Goal: Task Accomplishment & Management: Manage account settings

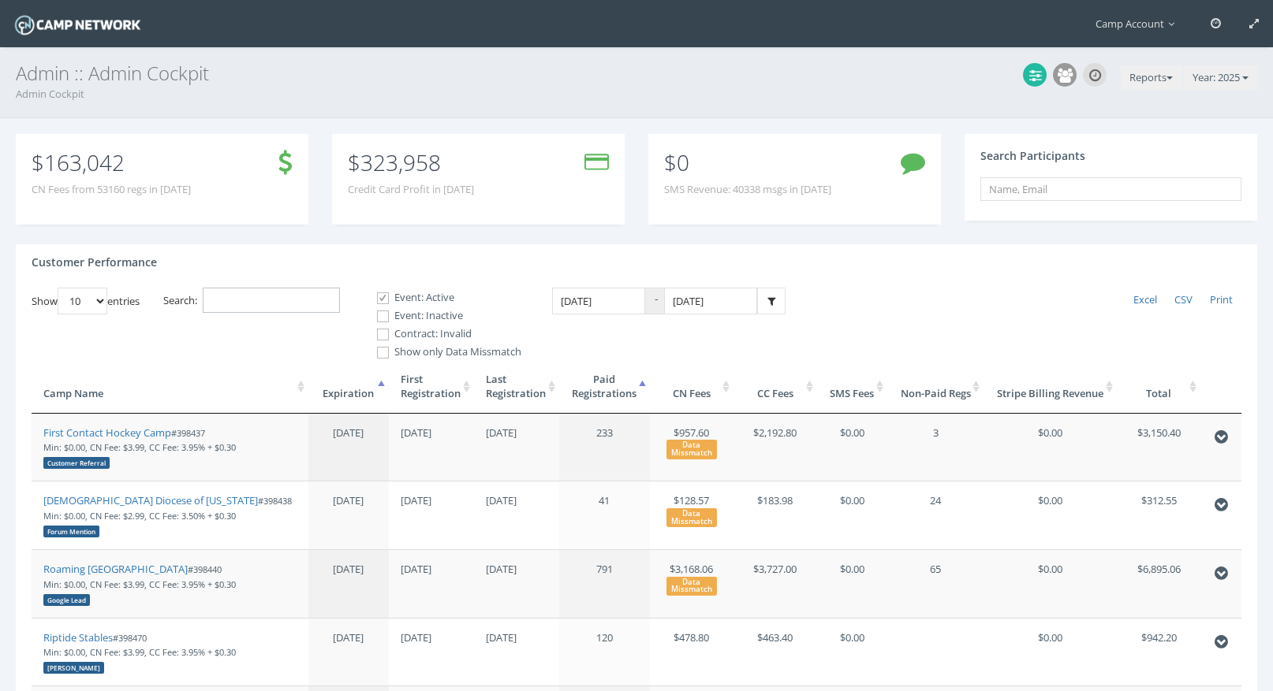
click at [271, 303] on input "Search:" at bounding box center [271, 301] width 137 height 26
paste input "398084"
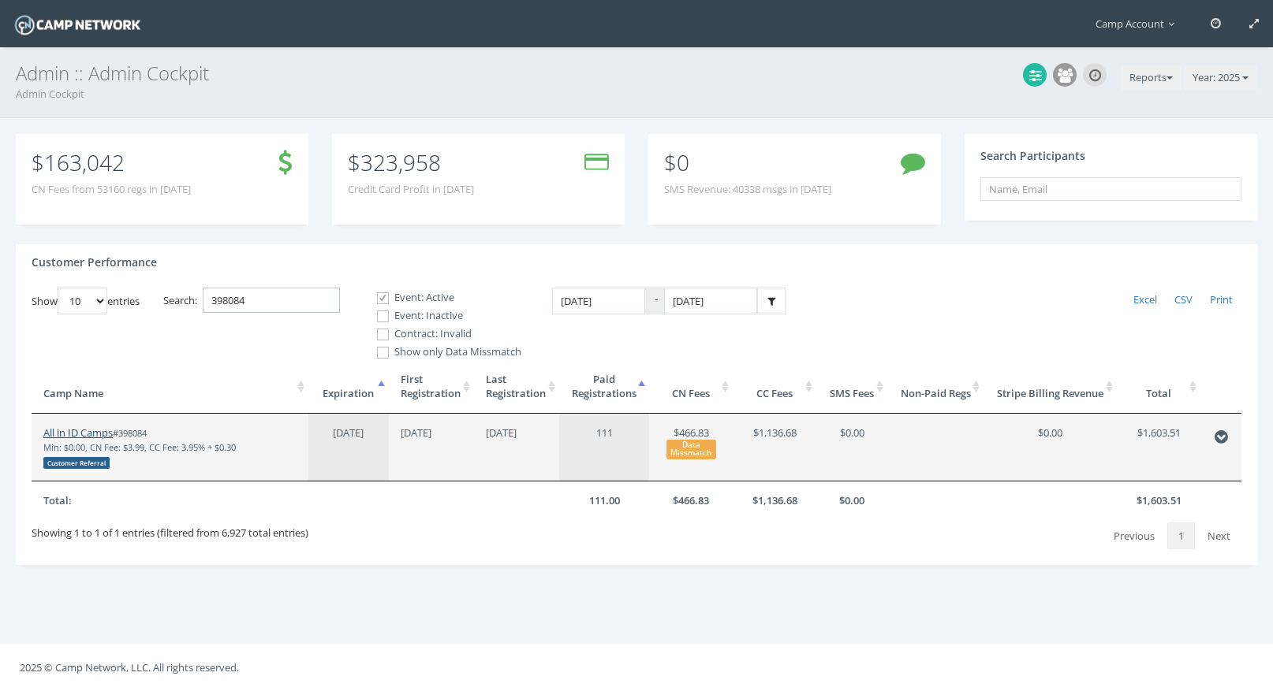
type input "398084"
click at [95, 428] on link "All in ID Camps" at bounding box center [77, 433] width 69 height 14
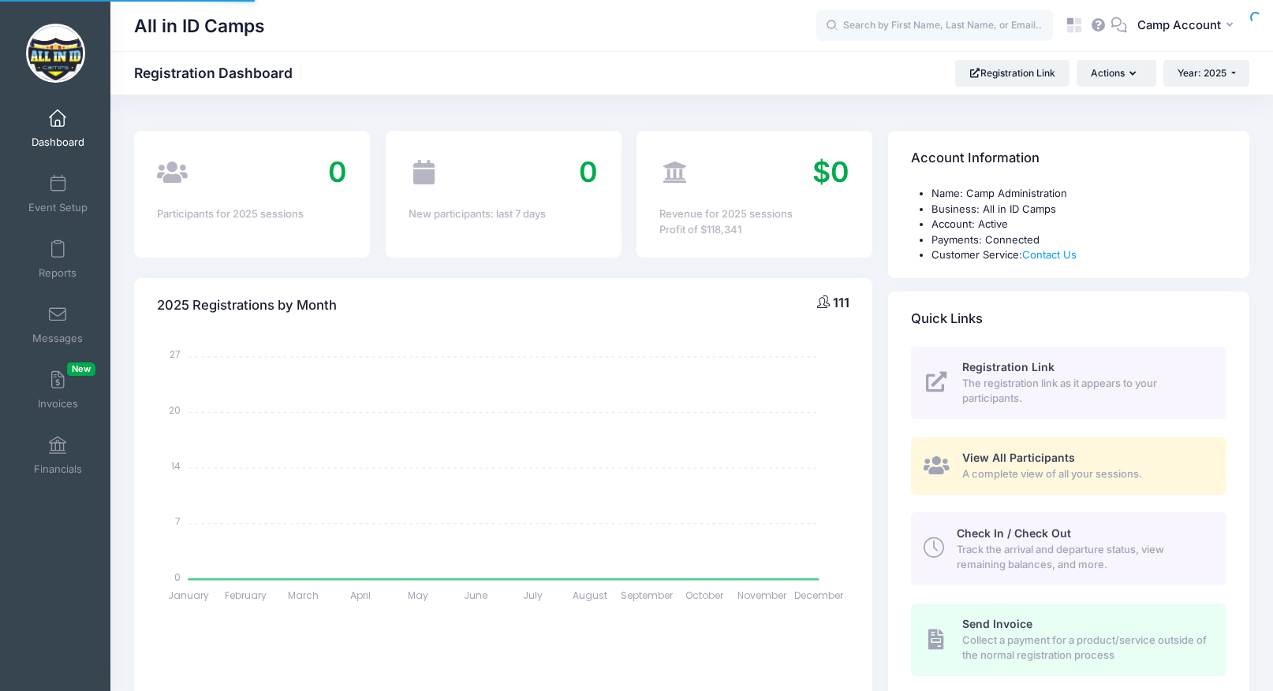
select select
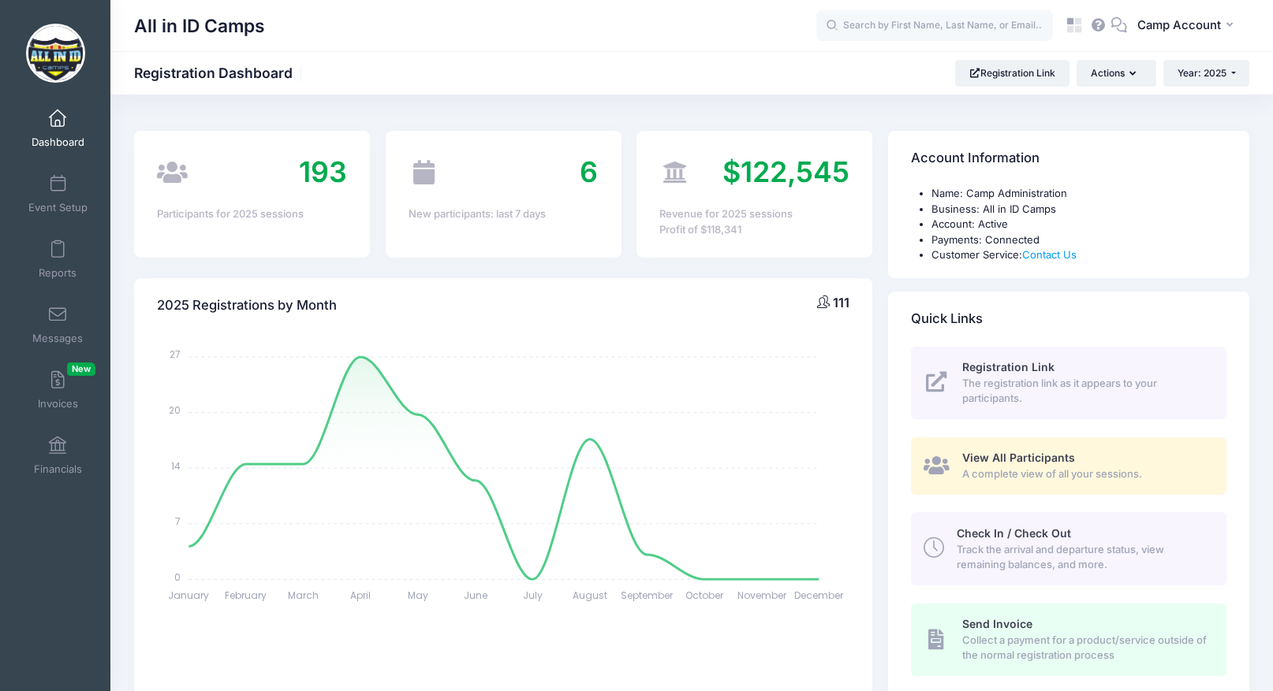
click at [1004, 452] on span "View All Participants" at bounding box center [1018, 457] width 113 height 13
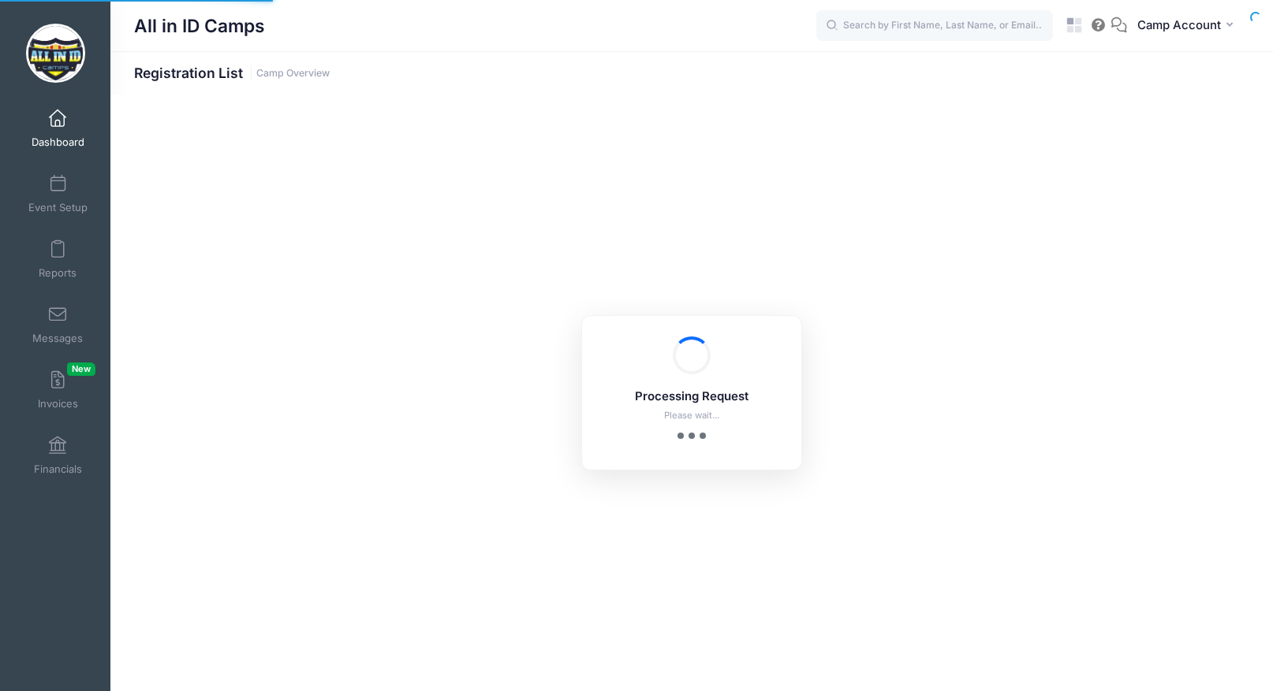
select select "10"
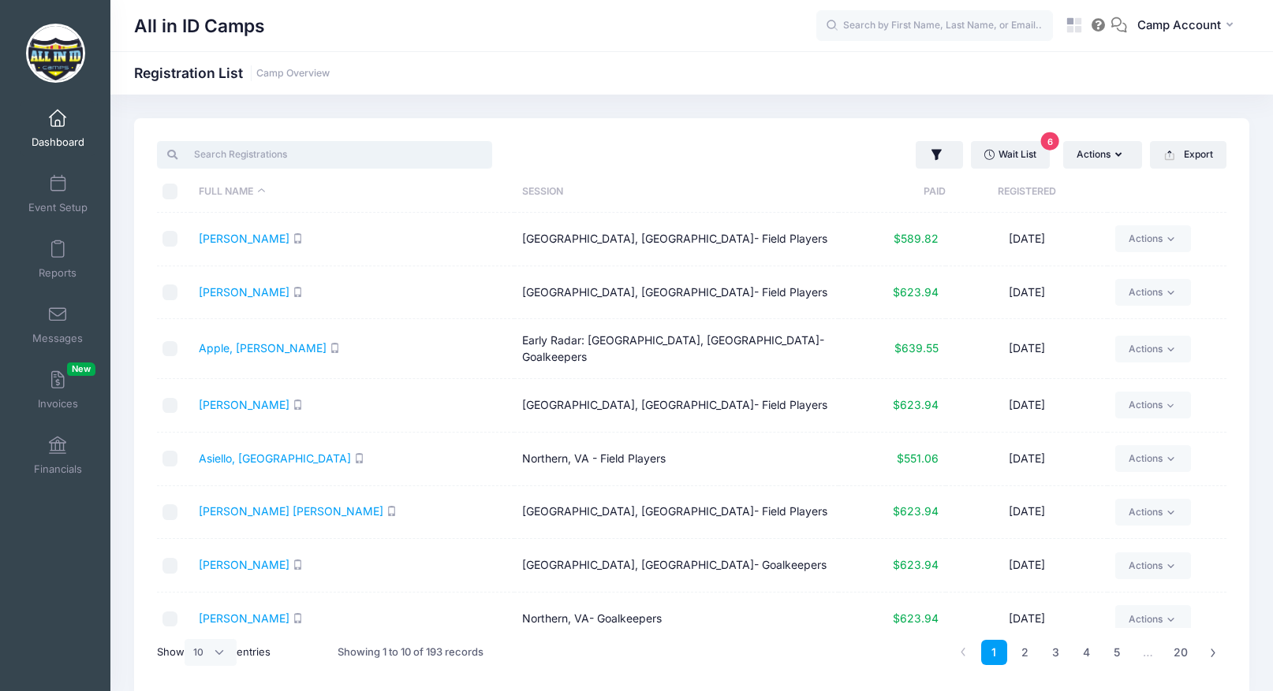
click at [337, 157] on input "search" at bounding box center [324, 154] width 335 height 27
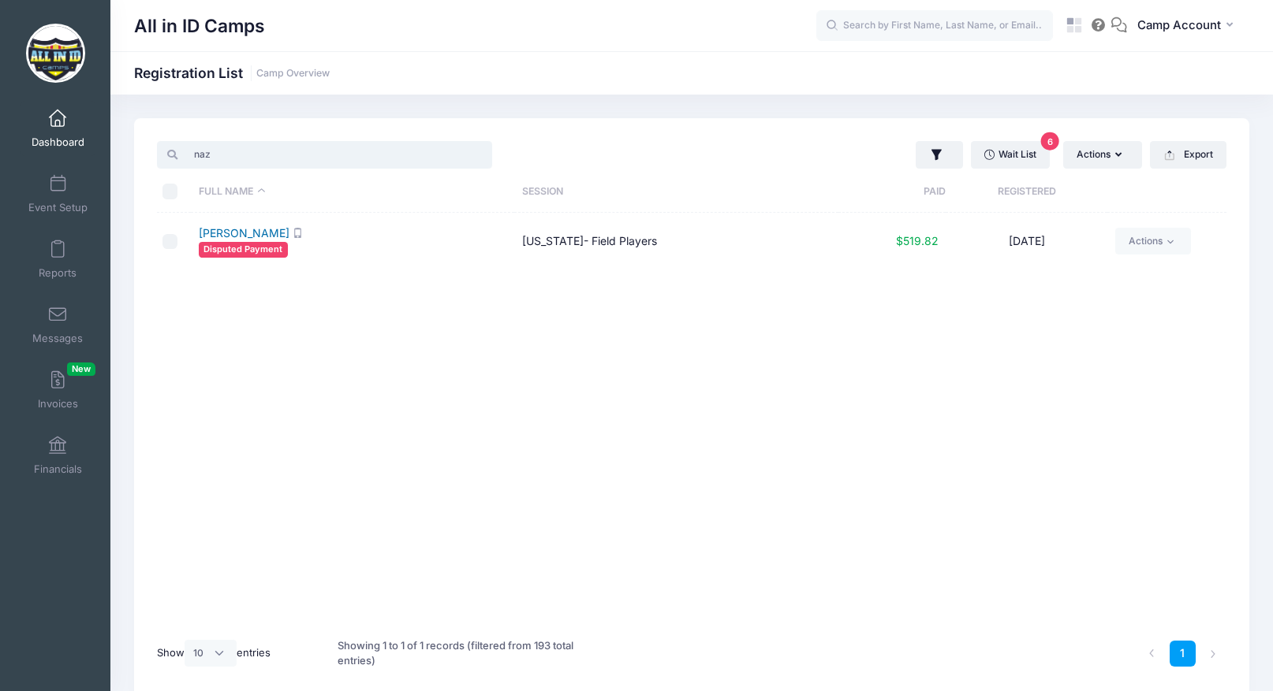
type input "naz"
click at [237, 230] on link "[PERSON_NAME]" at bounding box center [244, 232] width 91 height 13
click at [423, 293] on div "Full Name Session Paid Registered Nazari, Olivia Disputed Payment California- F…" at bounding box center [691, 421] width 1069 height 416
drag, startPoint x: 262, startPoint y: 24, endPoint x: 139, endPoint y: 26, distance: 123.0
click at [139, 26] on h1 "All in ID Camps" at bounding box center [199, 26] width 131 height 36
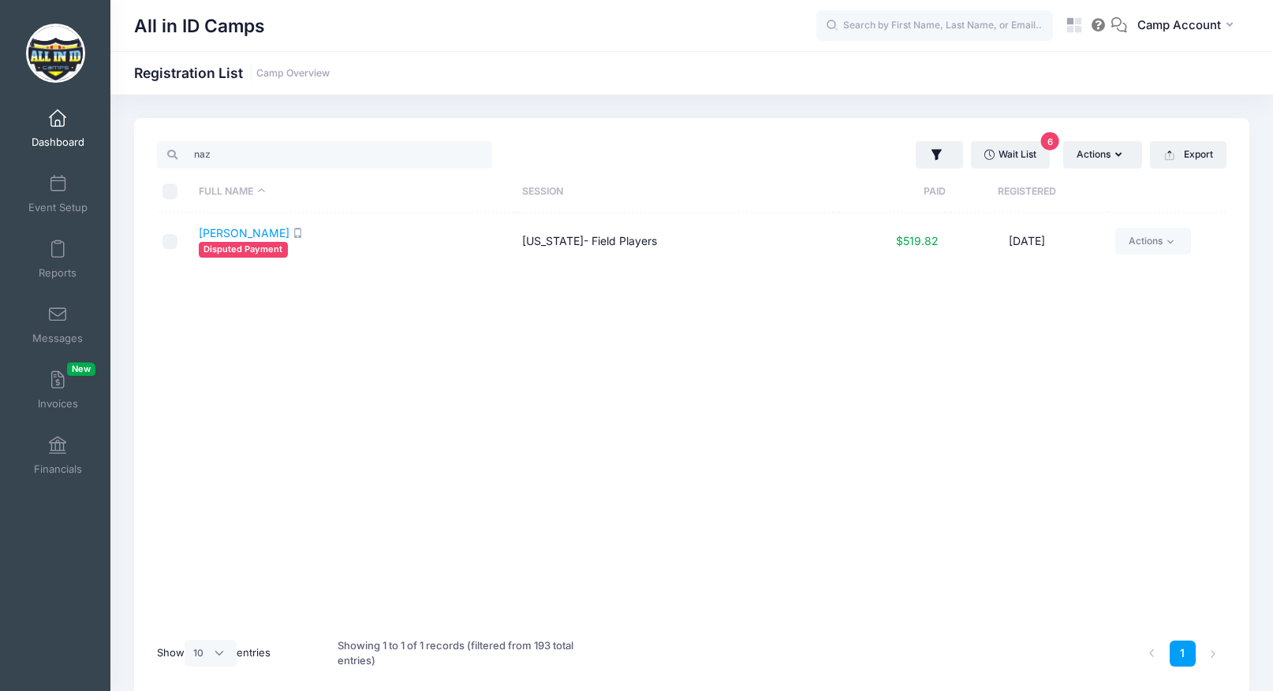
copy h1 "All in ID Camps"
drag, startPoint x: 196, startPoint y: 233, endPoint x: 231, endPoint y: 231, distance: 34.8
click at [231, 231] on td "Nazari, Olivia Disputed Payment" at bounding box center [352, 242] width 323 height 58
copy link "Nazari"
click at [1077, 19] on icon at bounding box center [1078, 21] width 7 height 7
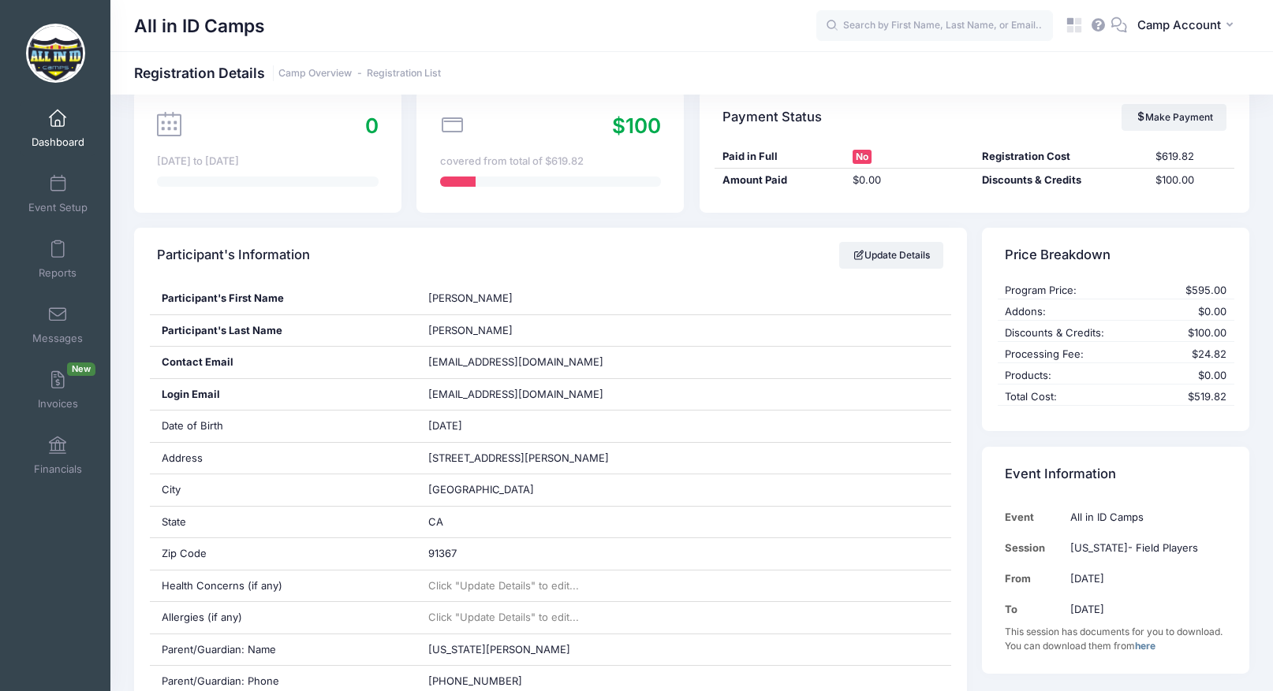
scroll to position [153, 0]
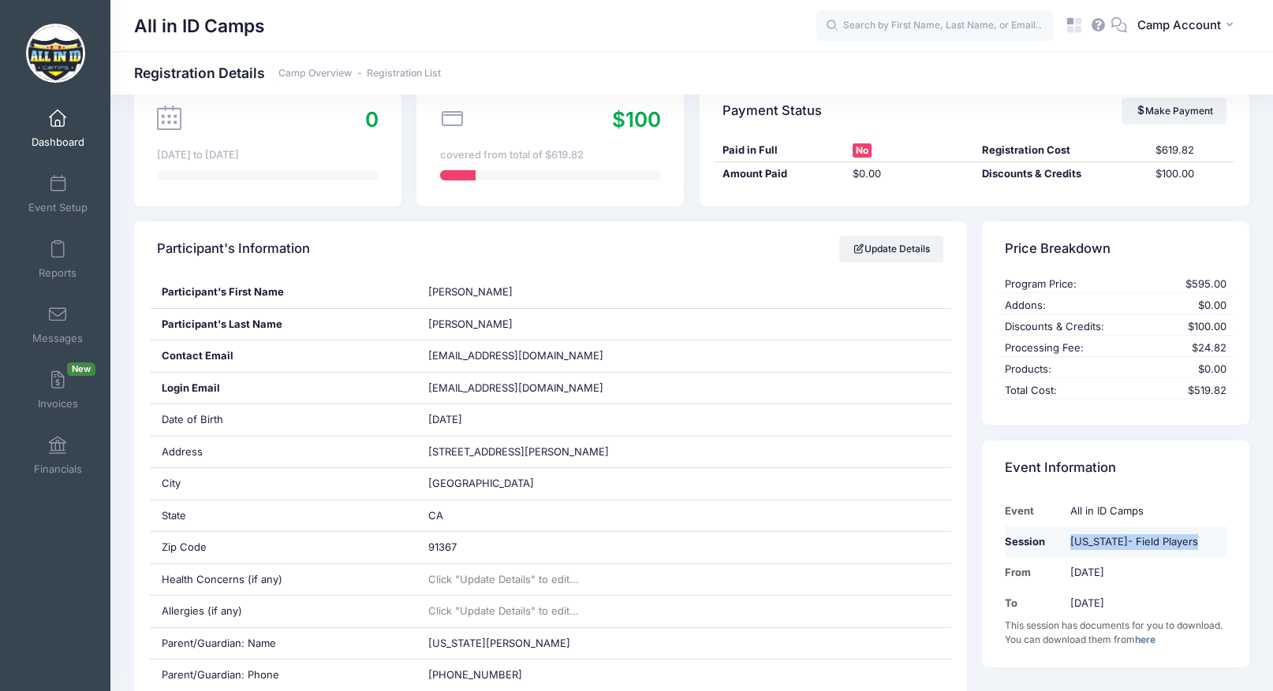
drag, startPoint x: 1197, startPoint y: 542, endPoint x: 1077, endPoint y: 544, distance: 119.9
click at [1077, 544] on td "[US_STATE]- Field Players" at bounding box center [1144, 542] width 163 height 31
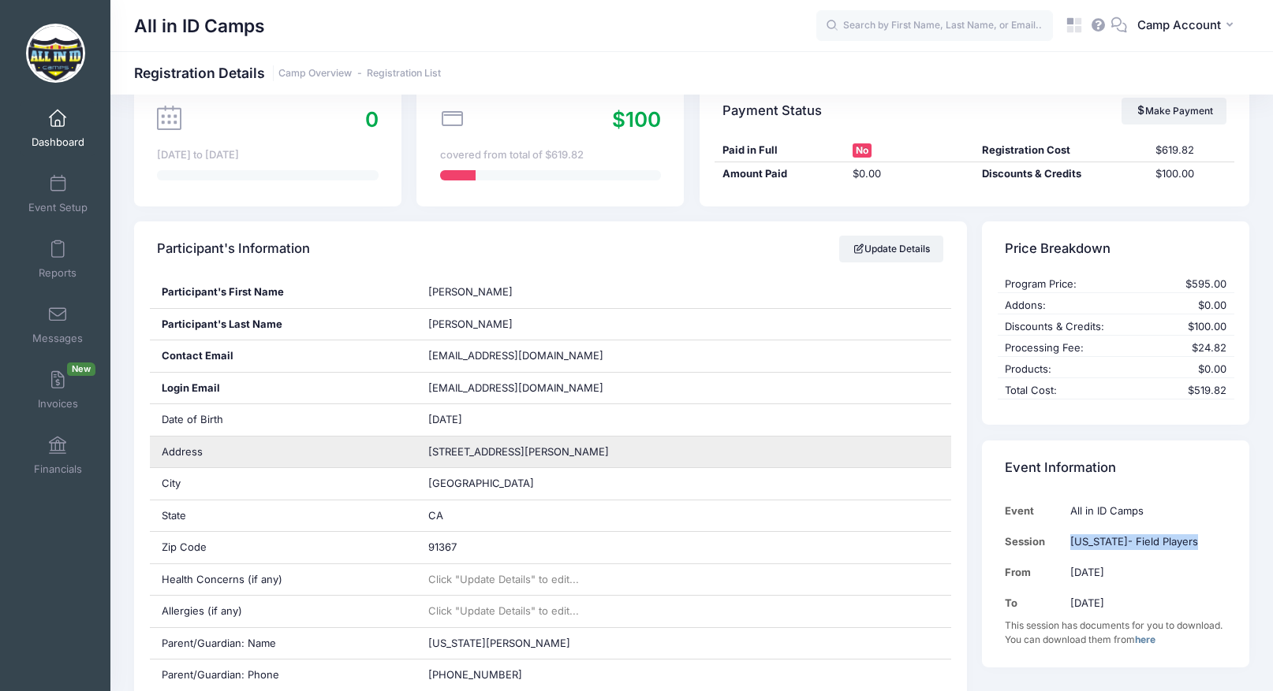
copy td "[US_STATE]- Field Players"
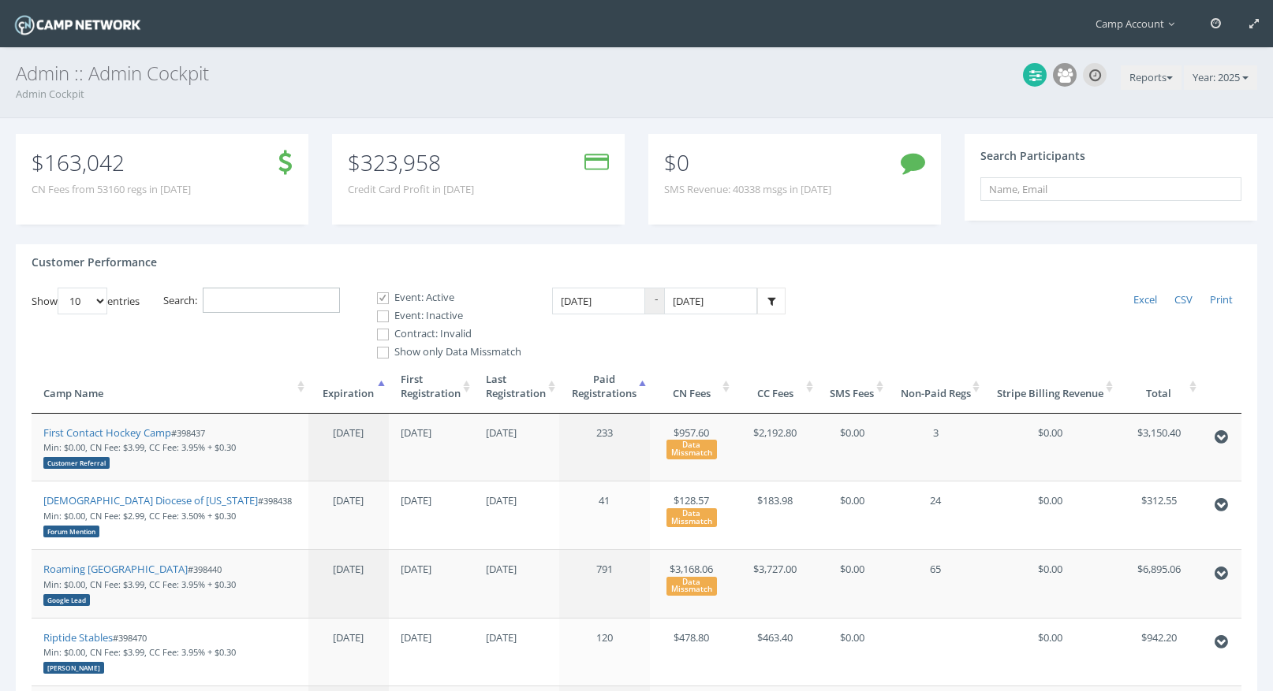
click at [262, 303] on input "Search:" at bounding box center [271, 301] width 137 height 26
paste input "353269"
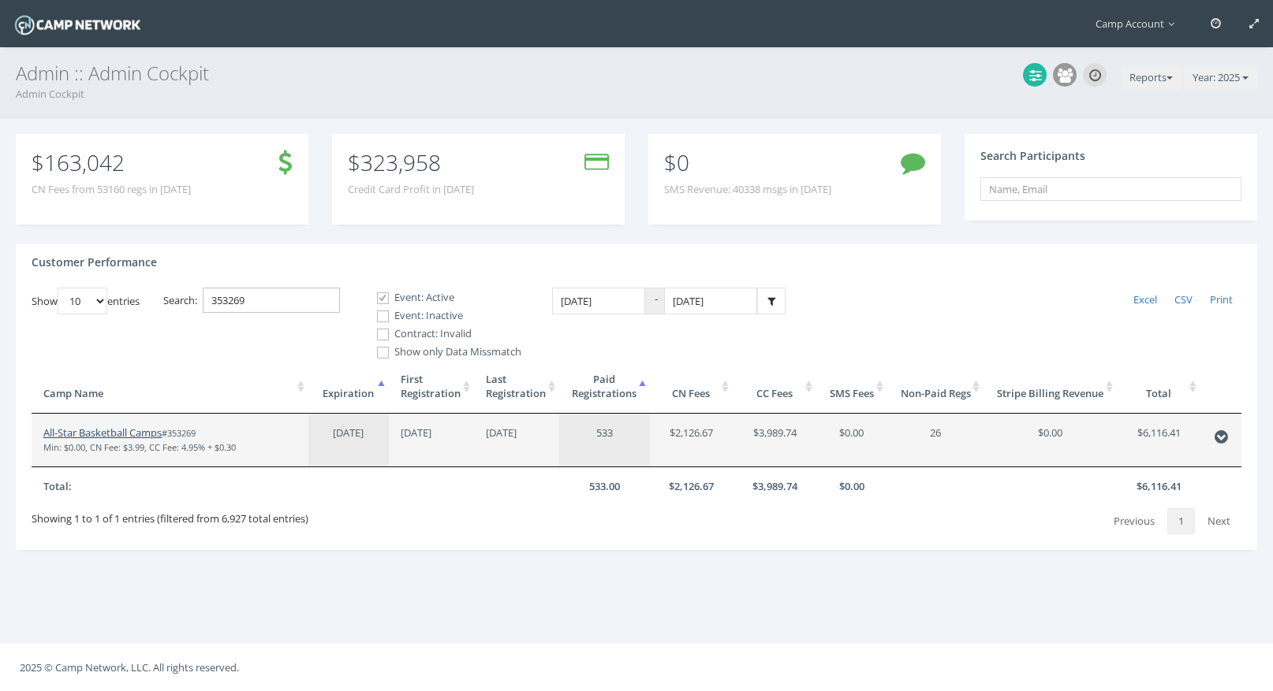
type input "353269"
drag, startPoint x: 155, startPoint y: 430, endPoint x: 136, endPoint y: 2, distance: 427.8
click at [0, 0] on main "Camp Account My Profile My Events My Team" at bounding box center [636, 345] width 1273 height 691
drag, startPoint x: 280, startPoint y: 304, endPoint x: 145, endPoint y: 263, distance: 140.9
click at [145, 263] on div "Customer Performance Show 10 25 50 100 entries Excel CSV Print Search: 353269 E…" at bounding box center [636, 397] width 1241 height 307
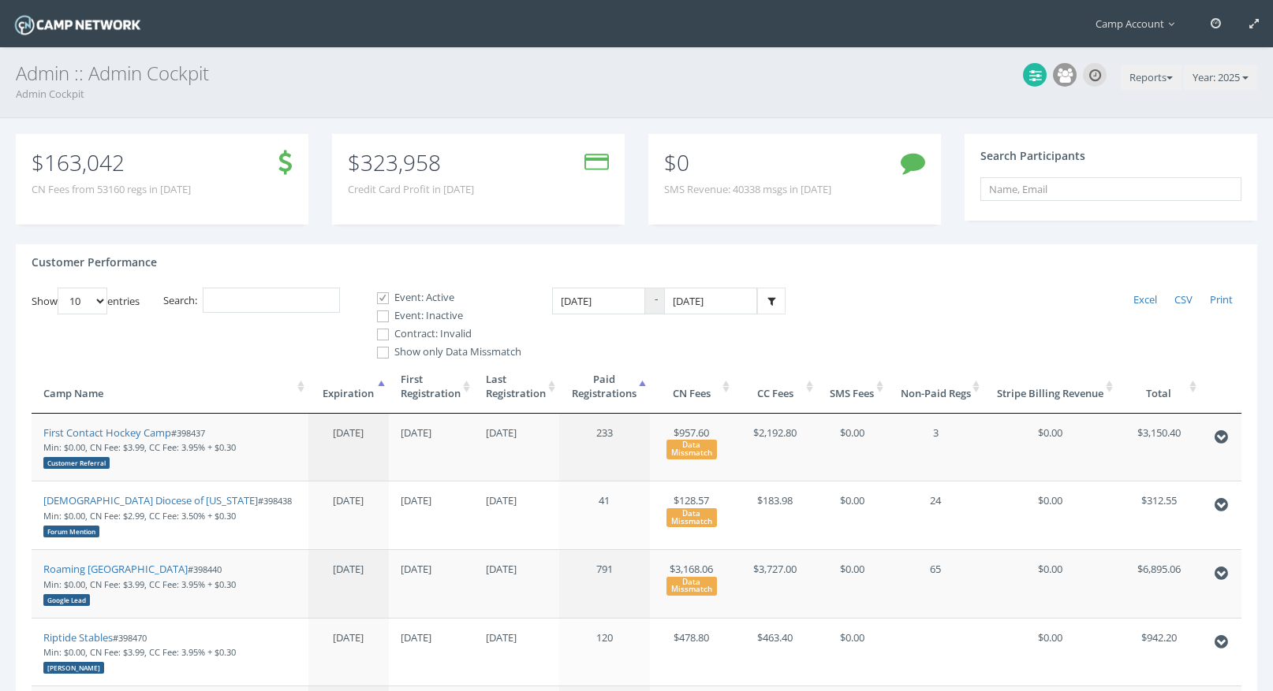
click at [444, 389] on th "First Registration" at bounding box center [431, 387] width 85 height 54
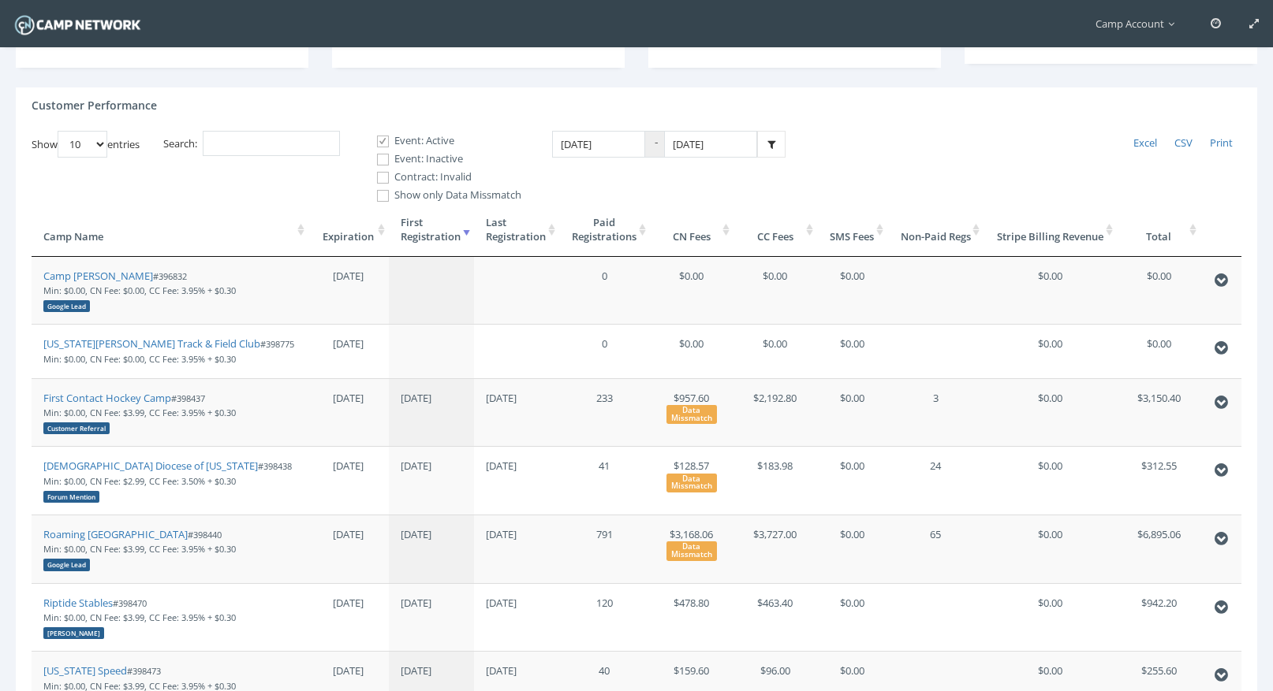
scroll to position [217, 0]
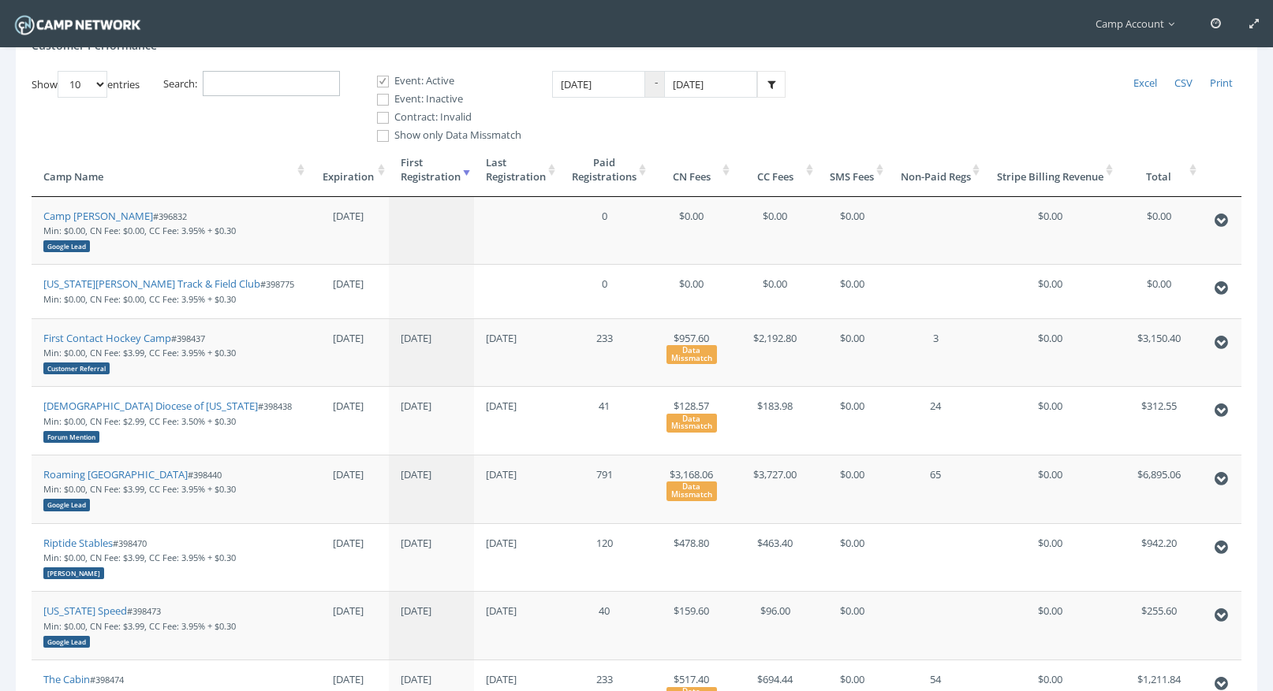
click at [259, 88] on input "Search:" at bounding box center [271, 84] width 137 height 26
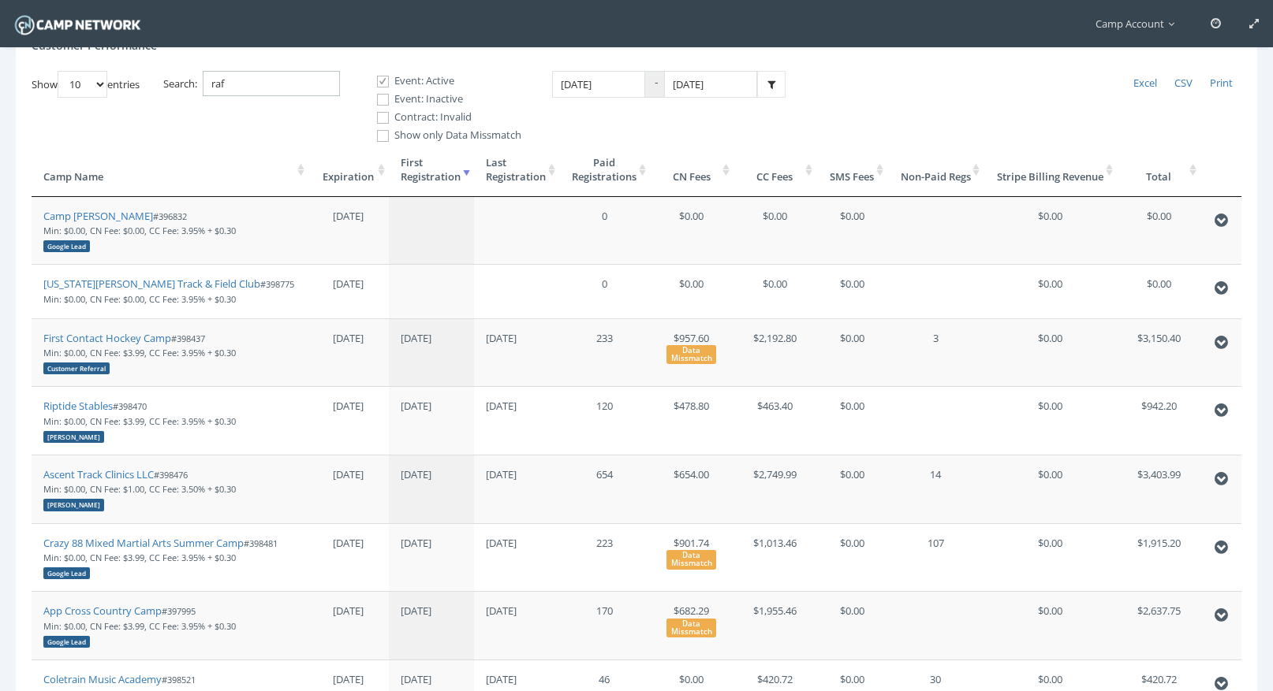
scroll to position [0, 0]
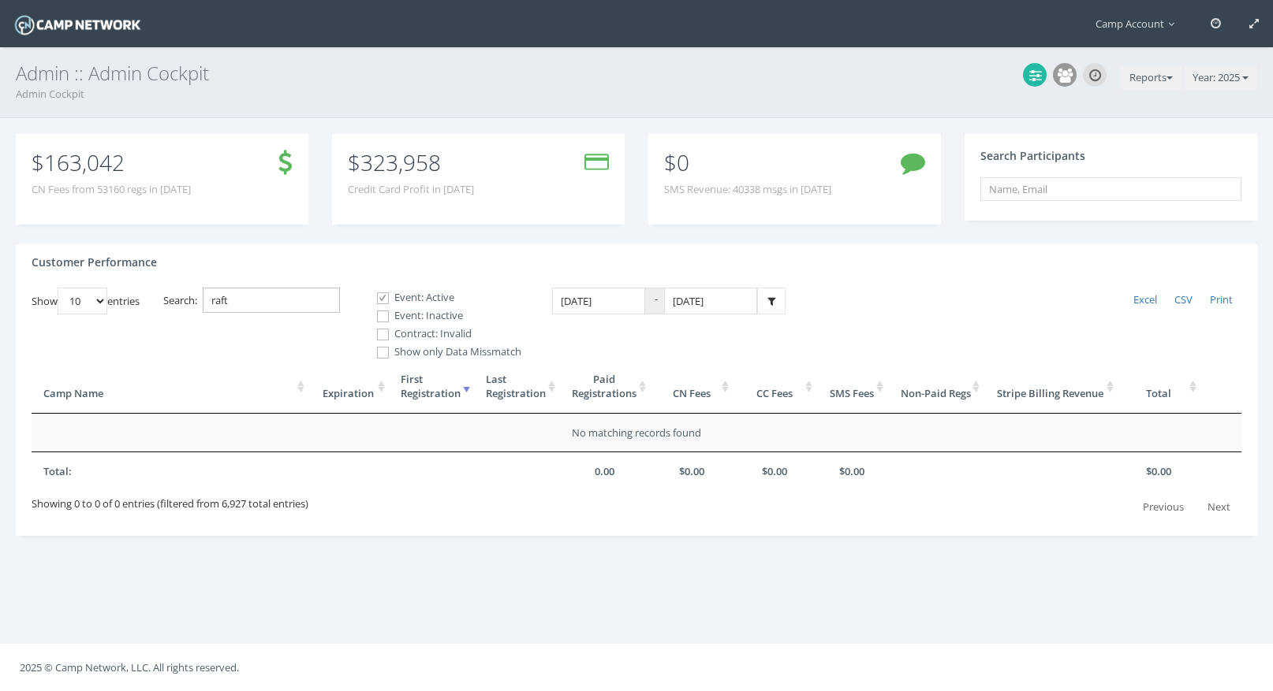
type input "raft"
click at [438, 318] on label "Event: Inactive" at bounding box center [442, 316] width 158 height 16
click at [382, 318] on input "Event: Inactive" at bounding box center [374, 316] width 15 height 15
checkbox input "true"
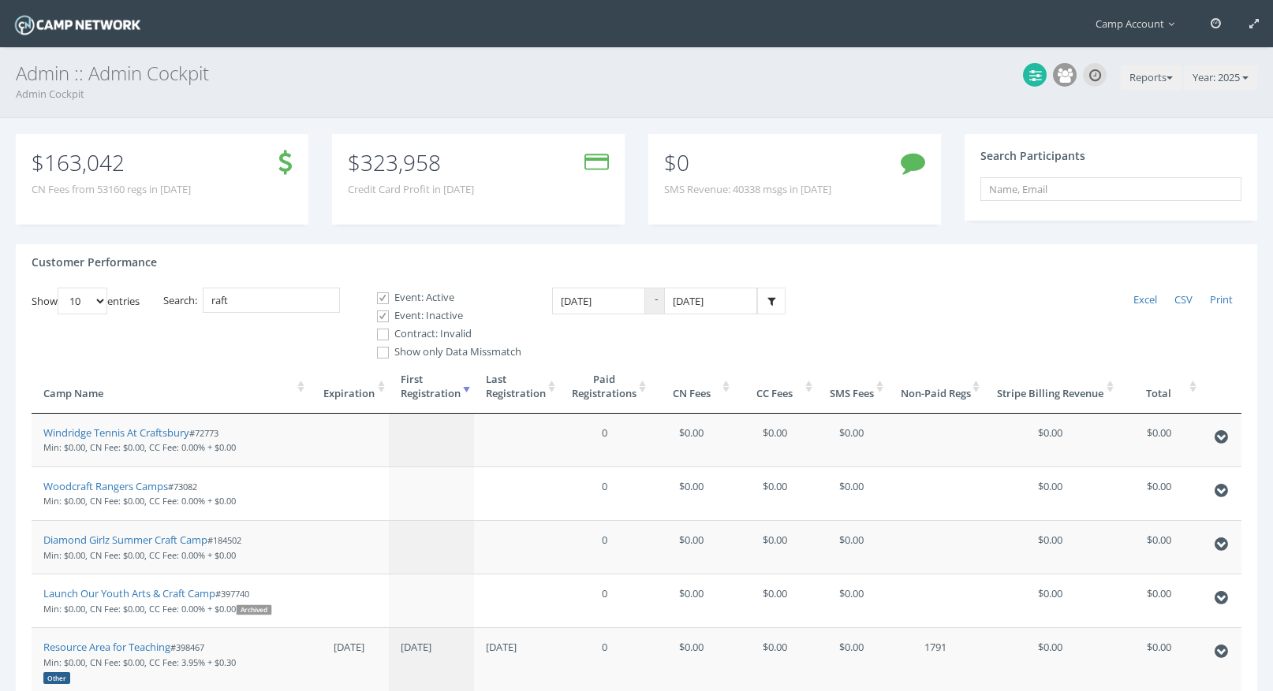
click at [433, 337] on label "Contract: Invalid" at bounding box center [442, 334] width 158 height 16
click at [382, 337] on input "Contract: Invalid" at bounding box center [374, 334] width 15 height 15
checkbox input "true"
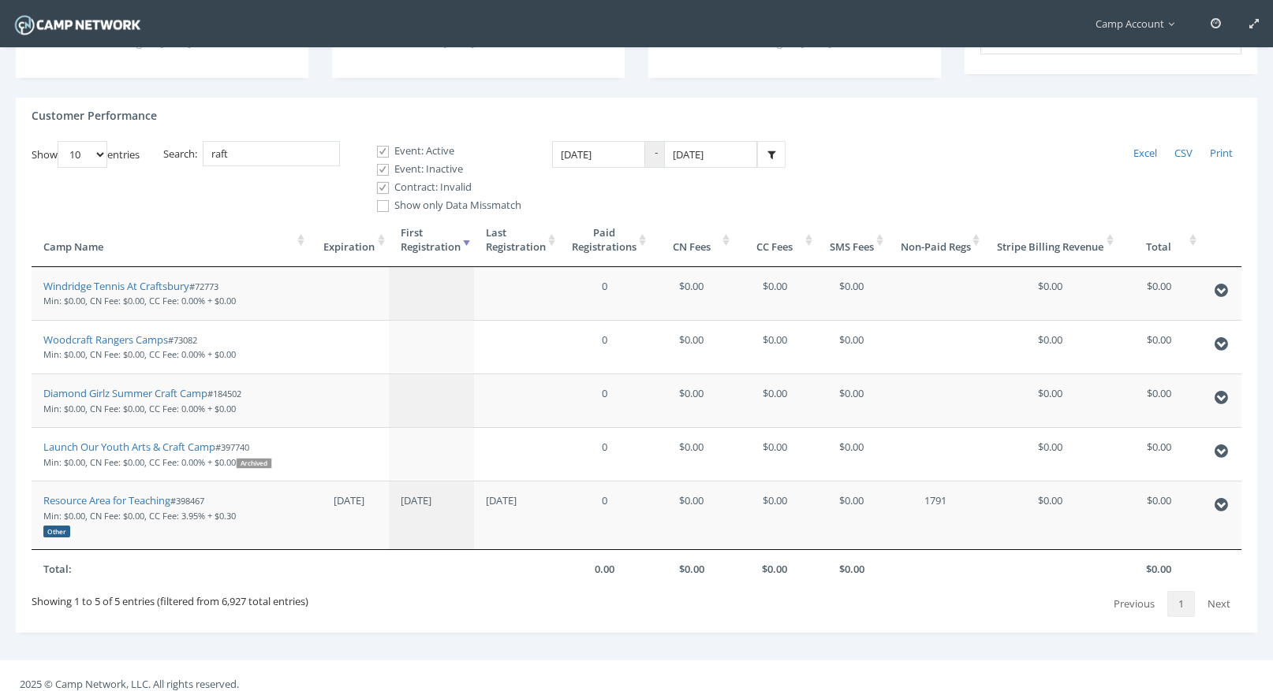
scroll to position [163, 0]
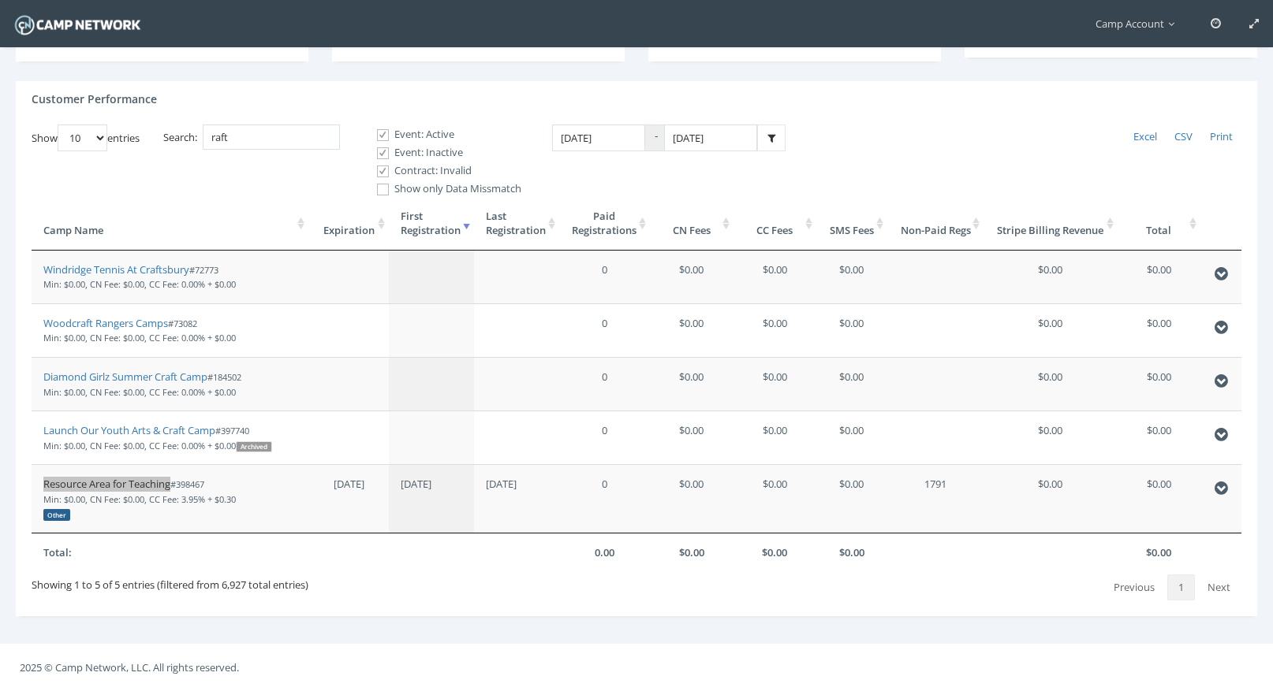
drag, startPoint x: 155, startPoint y: 486, endPoint x: 154, endPoint y: 125, distance: 361.1
click at [0, 0] on main "Camp Account My Profile My Events My Team" at bounding box center [636, 264] width 1273 height 855
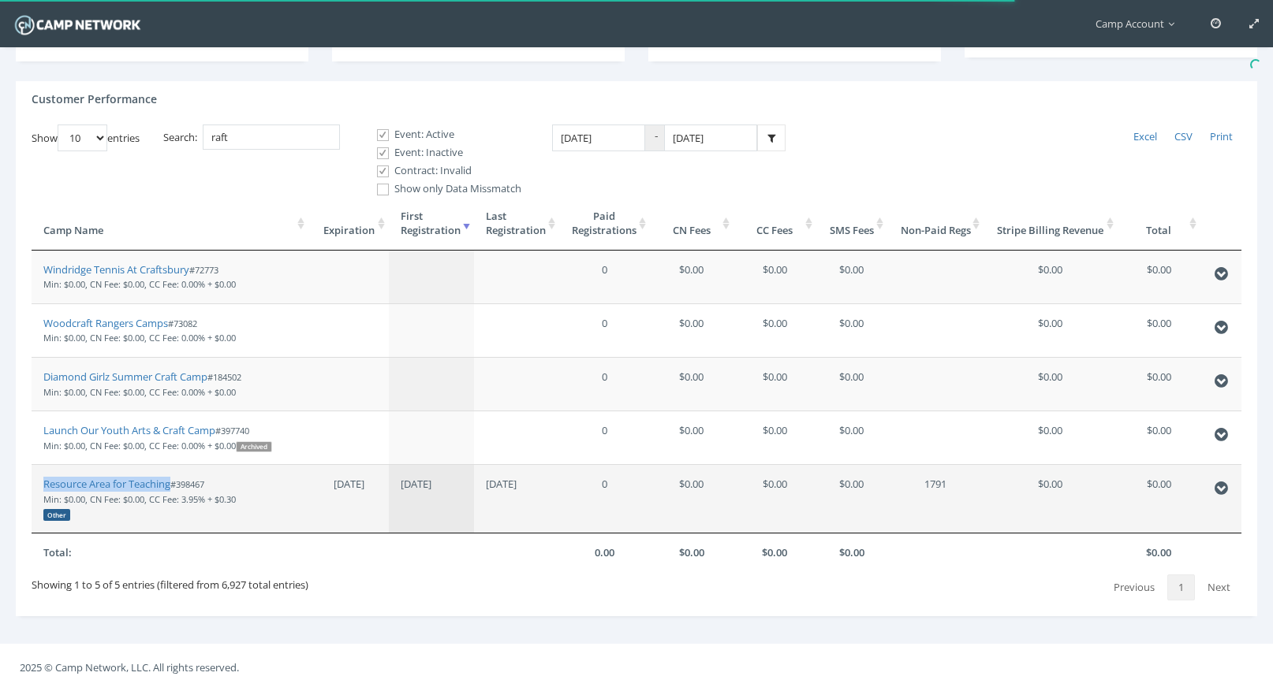
drag, startPoint x: 222, startPoint y: 485, endPoint x: 182, endPoint y: 485, distance: 40.2
click at [182, 485] on td "Resource Area for Teaching #398467 Min: $0.00, CN Fee: $0.00, CC Fee: 3.95% + $…" at bounding box center [170, 498] width 277 height 69
copy small "398467"
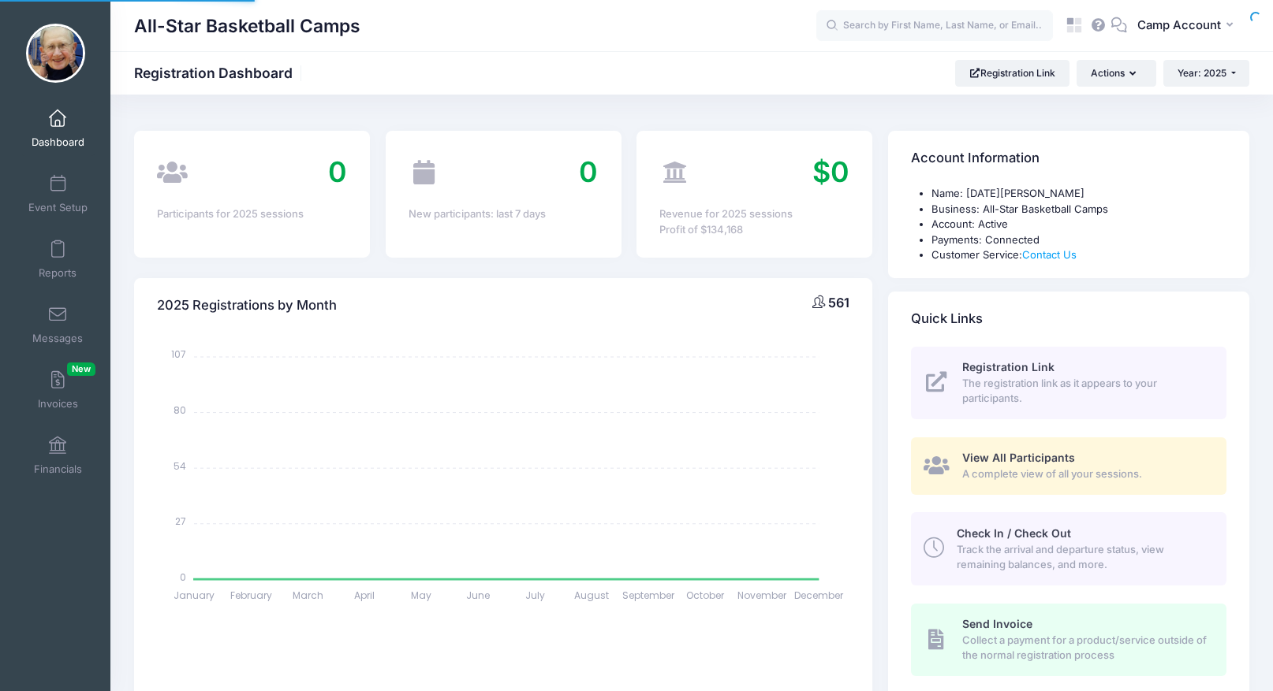
select select
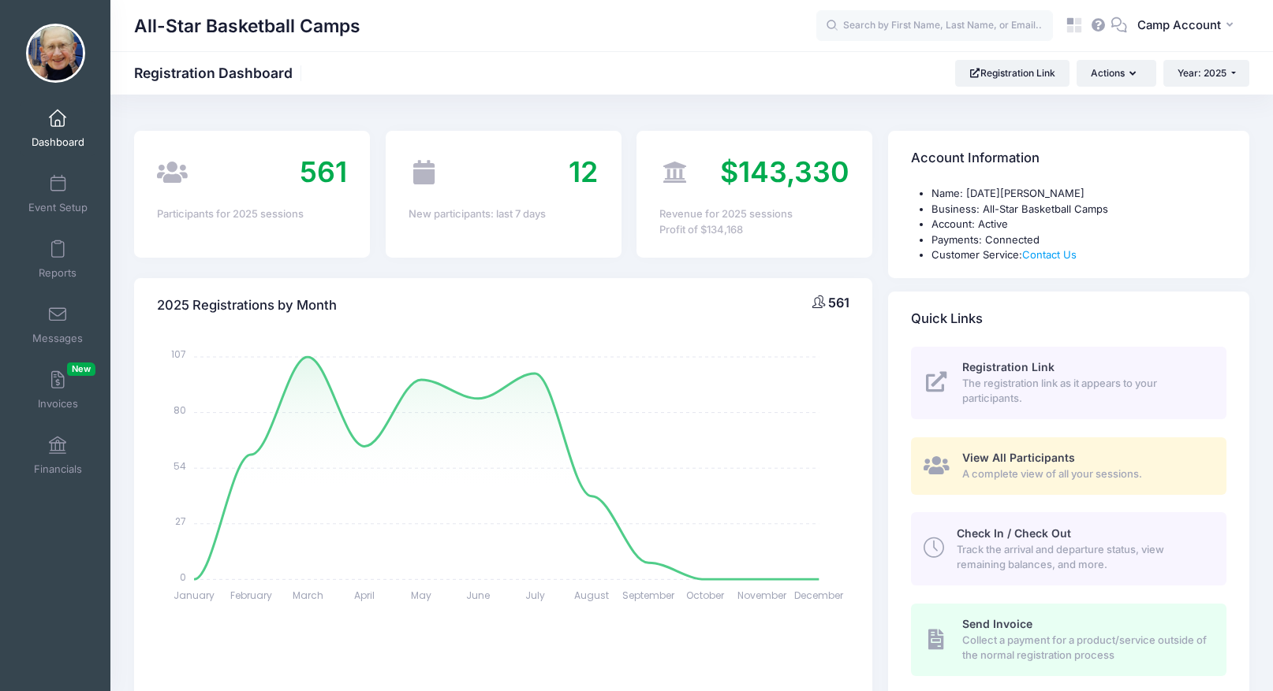
drag, startPoint x: 359, startPoint y: 24, endPoint x: 136, endPoint y: 22, distance: 222.4
click at [136, 22] on h1 "All-Star Basketball Camps" at bounding box center [247, 26] width 226 height 36
copy h1 "All-Star Basketball Camps"
click at [1053, 457] on span "View All Participants" at bounding box center [1018, 457] width 113 height 13
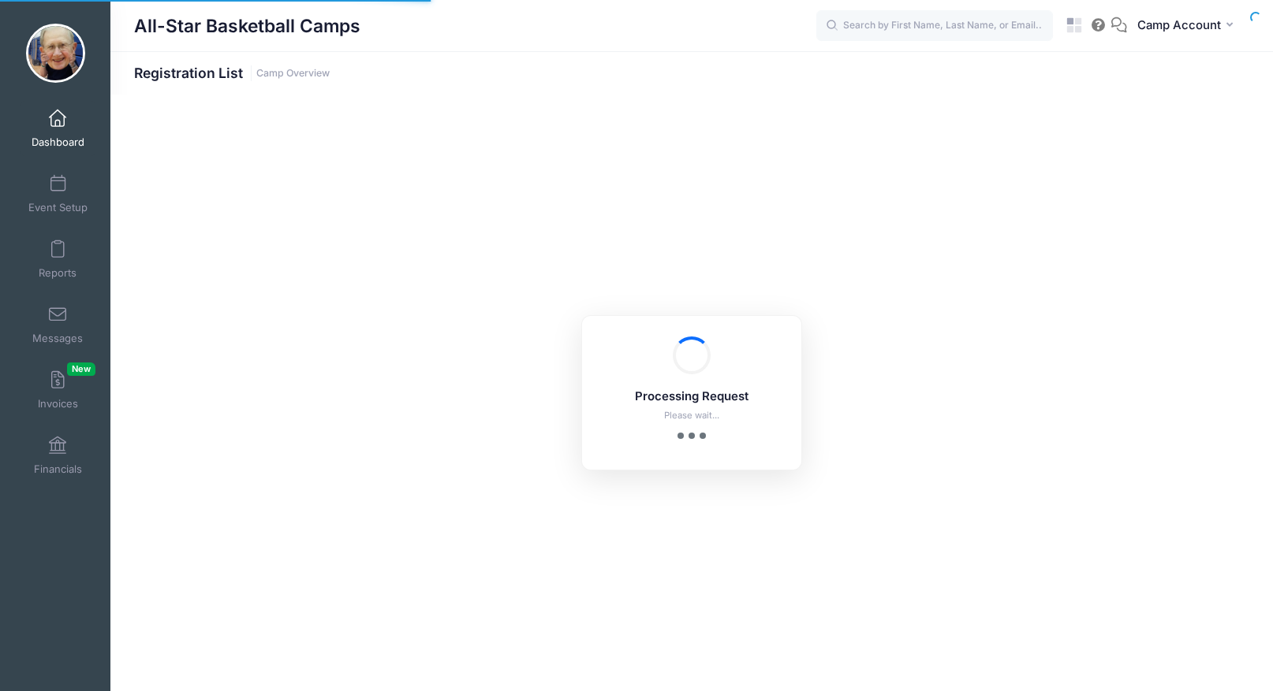
select select "10"
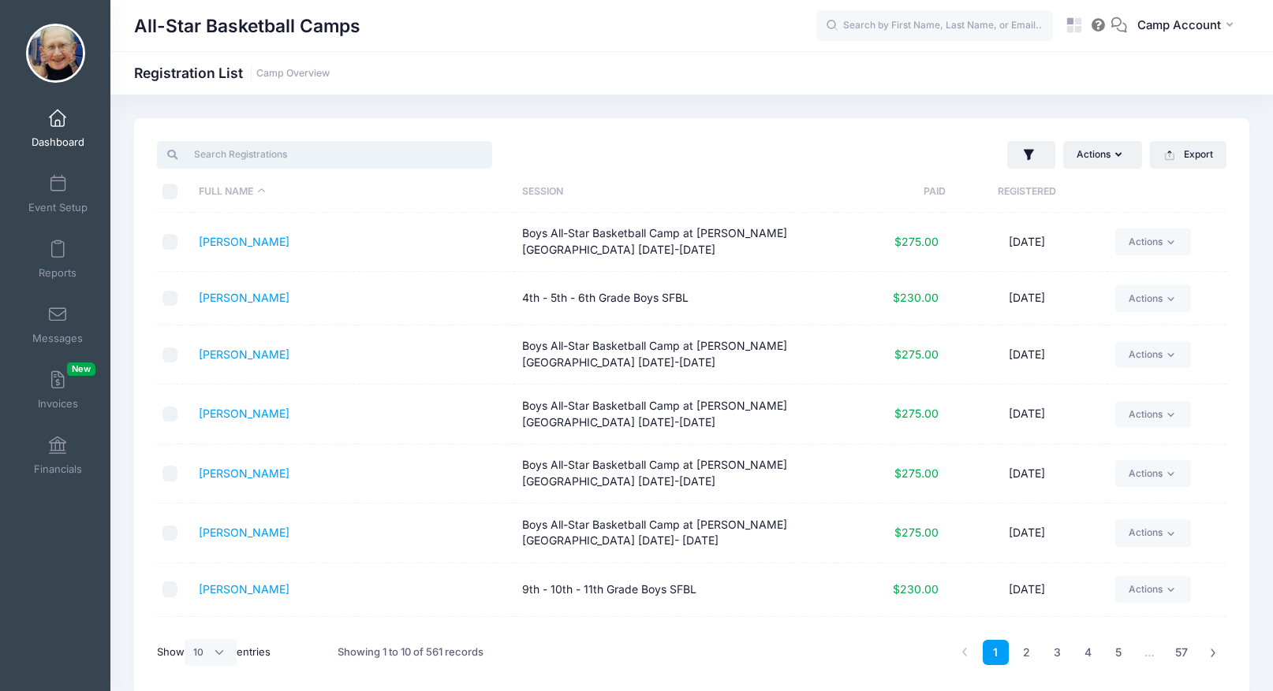
click at [293, 163] on input "search" at bounding box center [324, 154] width 335 height 27
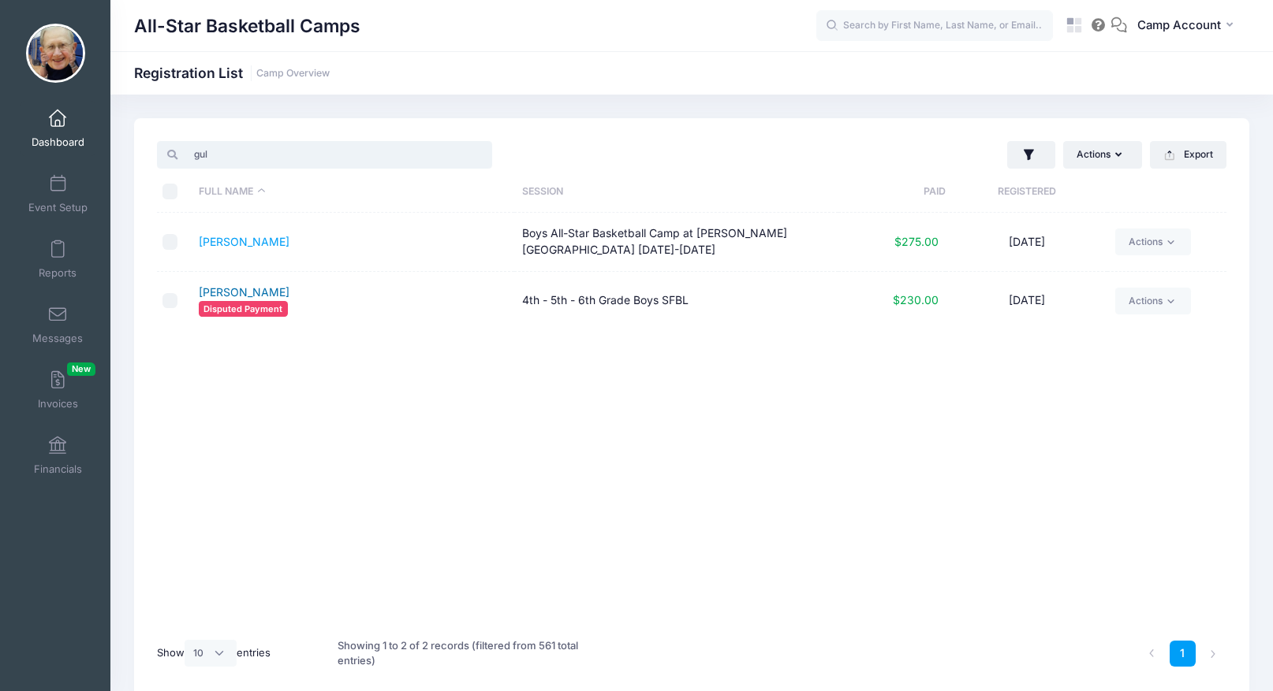
type input "gul"
click at [226, 293] on link "Gulli, Vinny" at bounding box center [244, 291] width 91 height 13
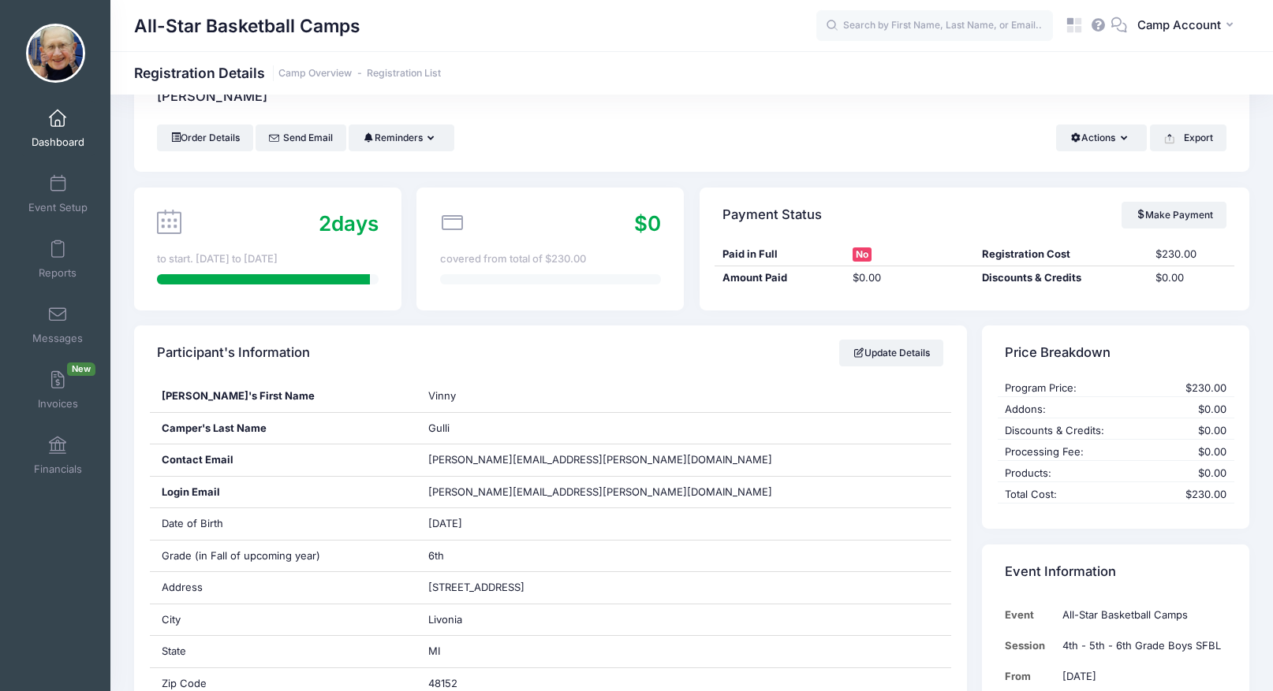
scroll to position [185, 0]
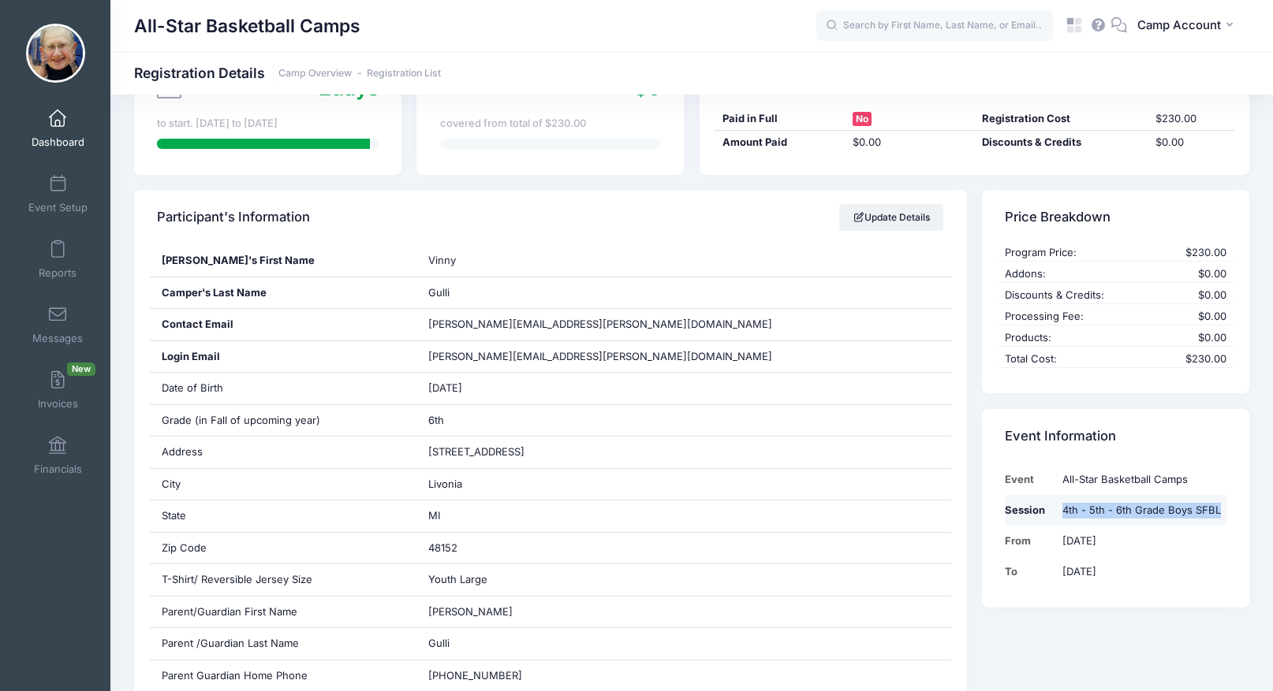
drag, startPoint x: 1221, startPoint y: 512, endPoint x: 1062, endPoint y: 514, distance: 158.5
click at [1062, 514] on td "4th - 5th - 6th Grade Boys SFBL" at bounding box center [1140, 510] width 172 height 31
copy td "4th - 5th - 6th Grade Boys SFBL"
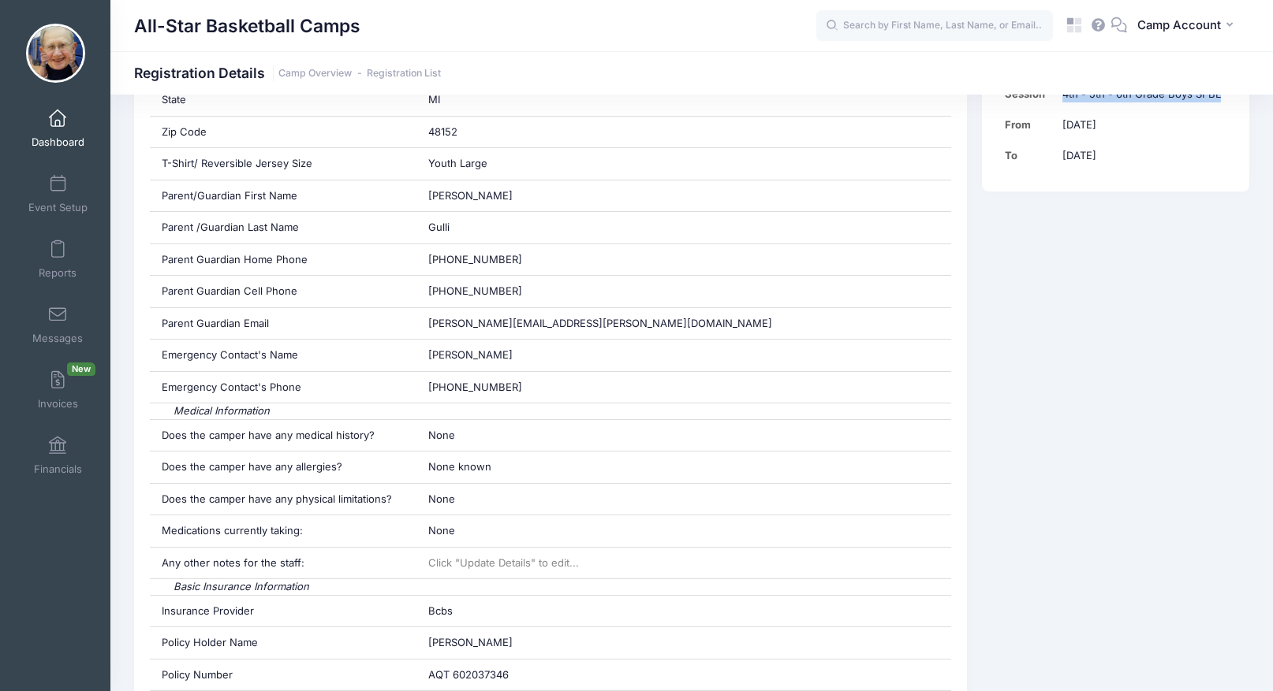
scroll to position [486, 0]
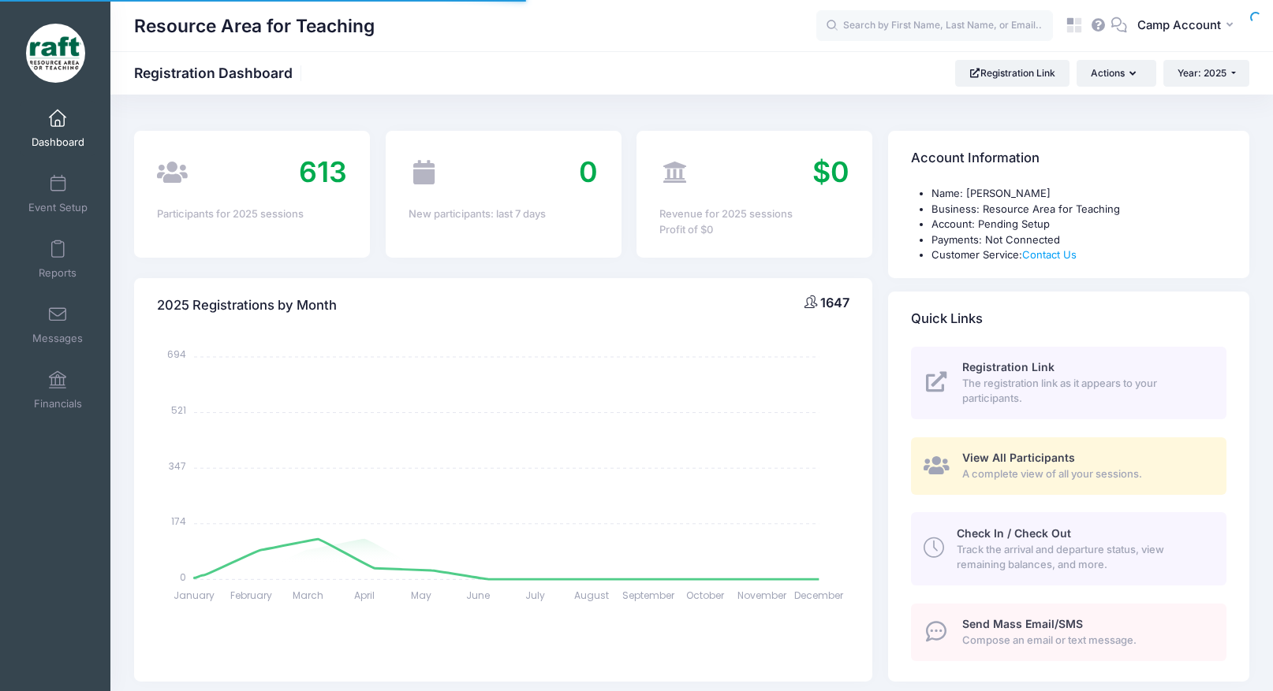
select select
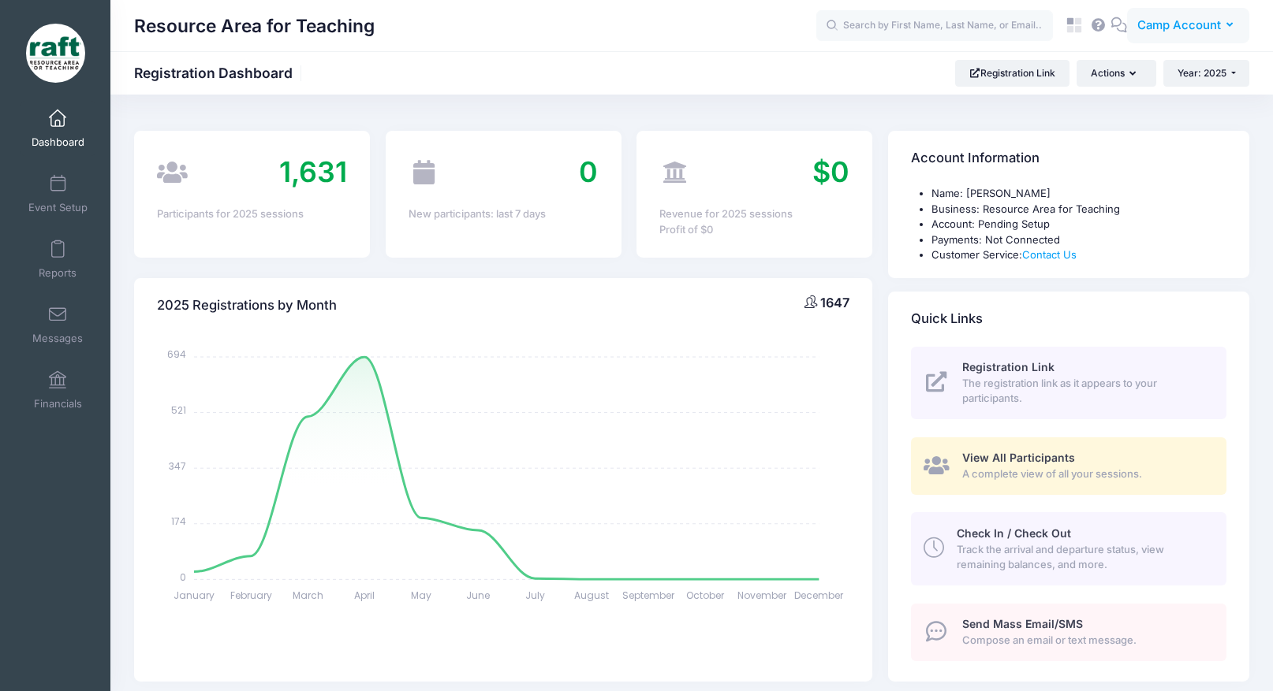
click at [1194, 32] on span "Camp Account" at bounding box center [1179, 25] width 84 height 17
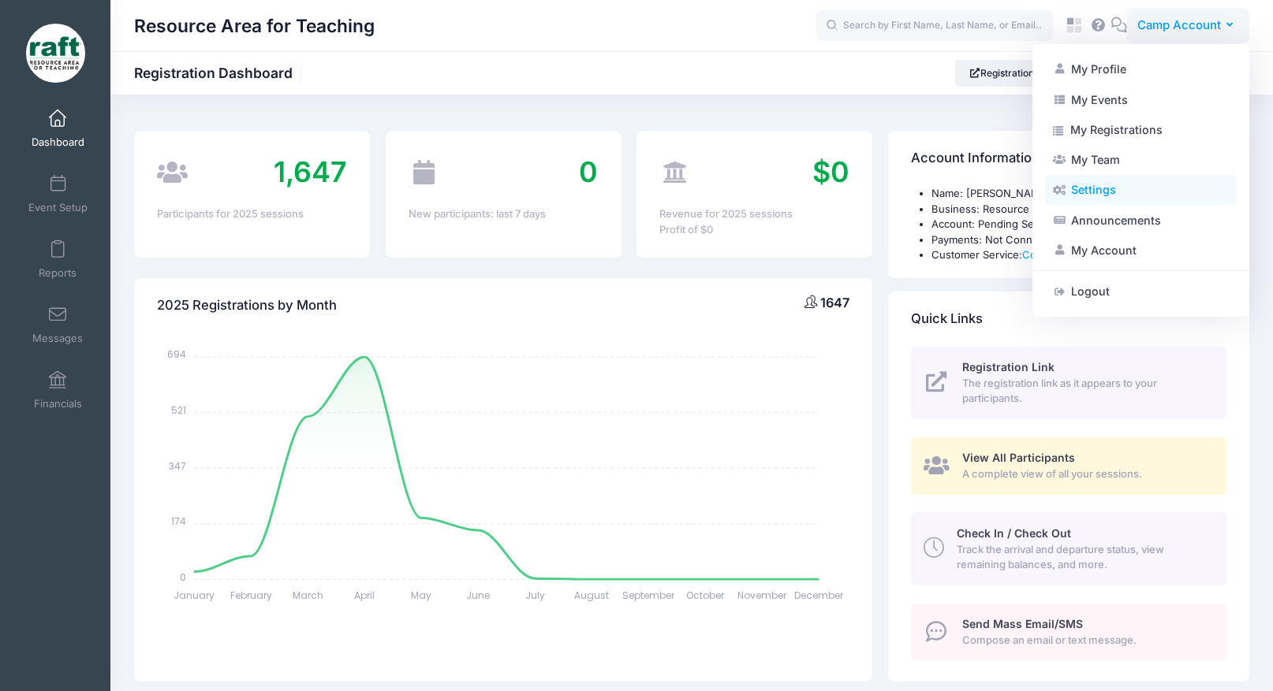
click at [1129, 191] on link "Settings" at bounding box center [1141, 190] width 192 height 30
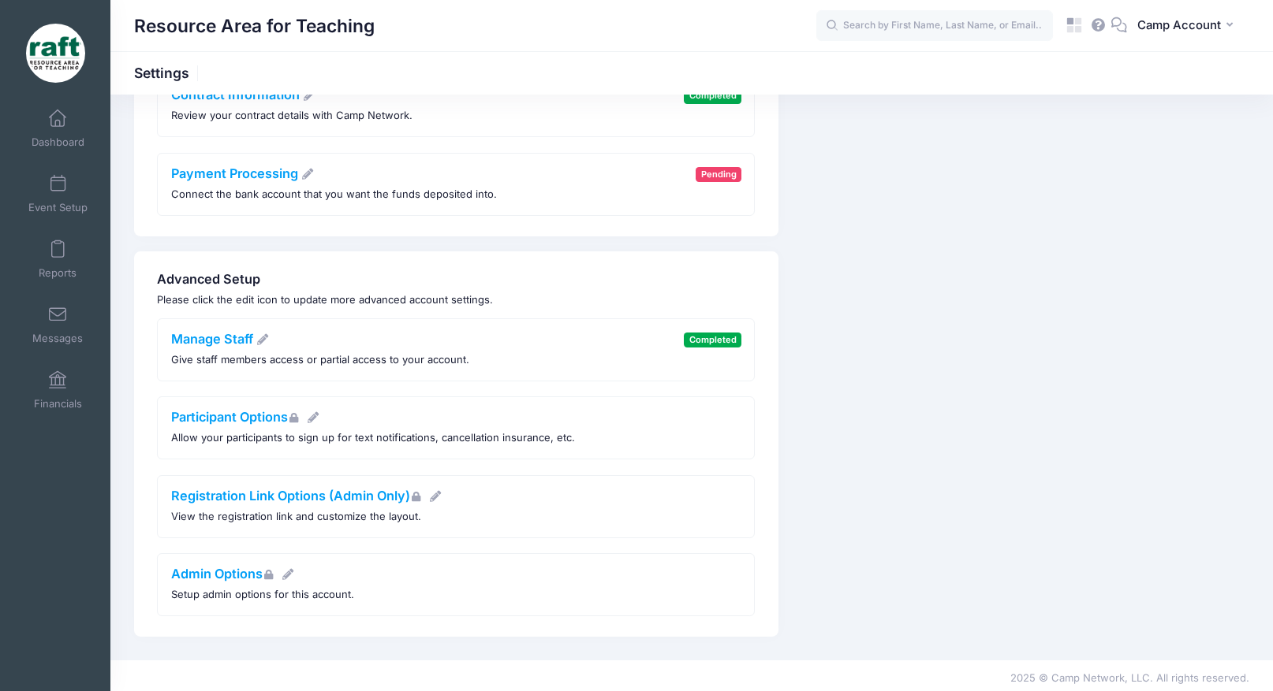
scroll to position [506, 0]
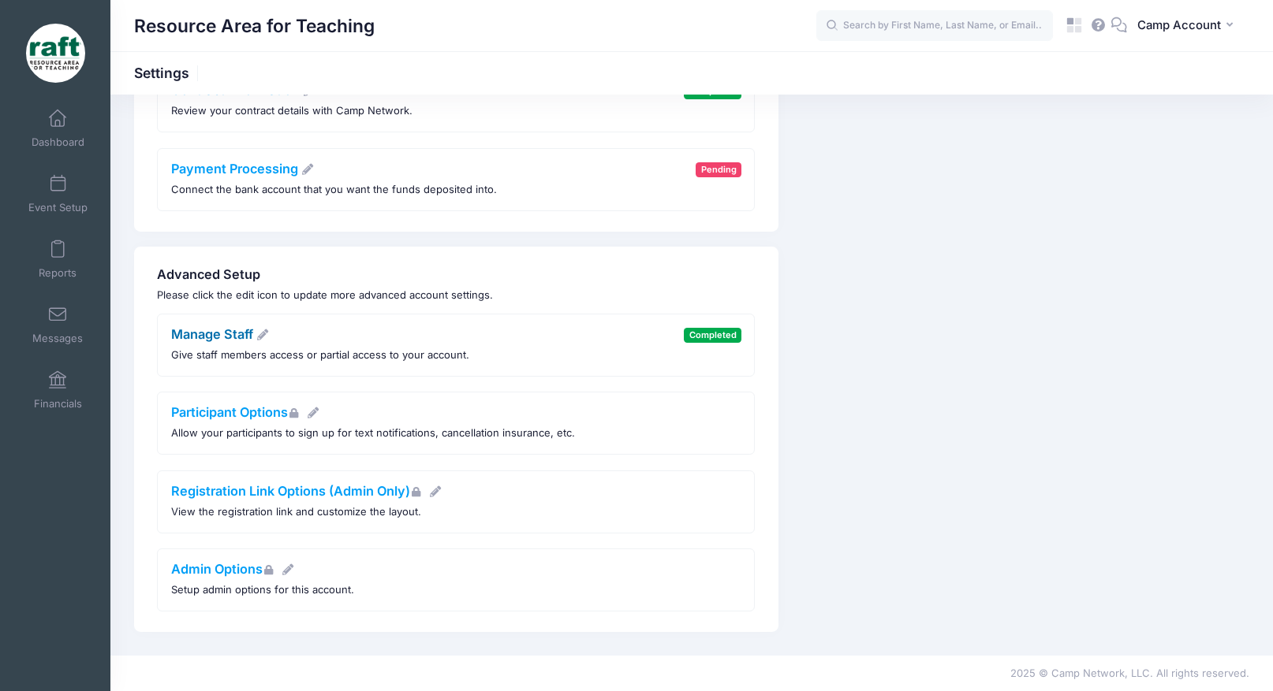
click at [229, 334] on link "Manage Staff" at bounding box center [220, 334] width 99 height 16
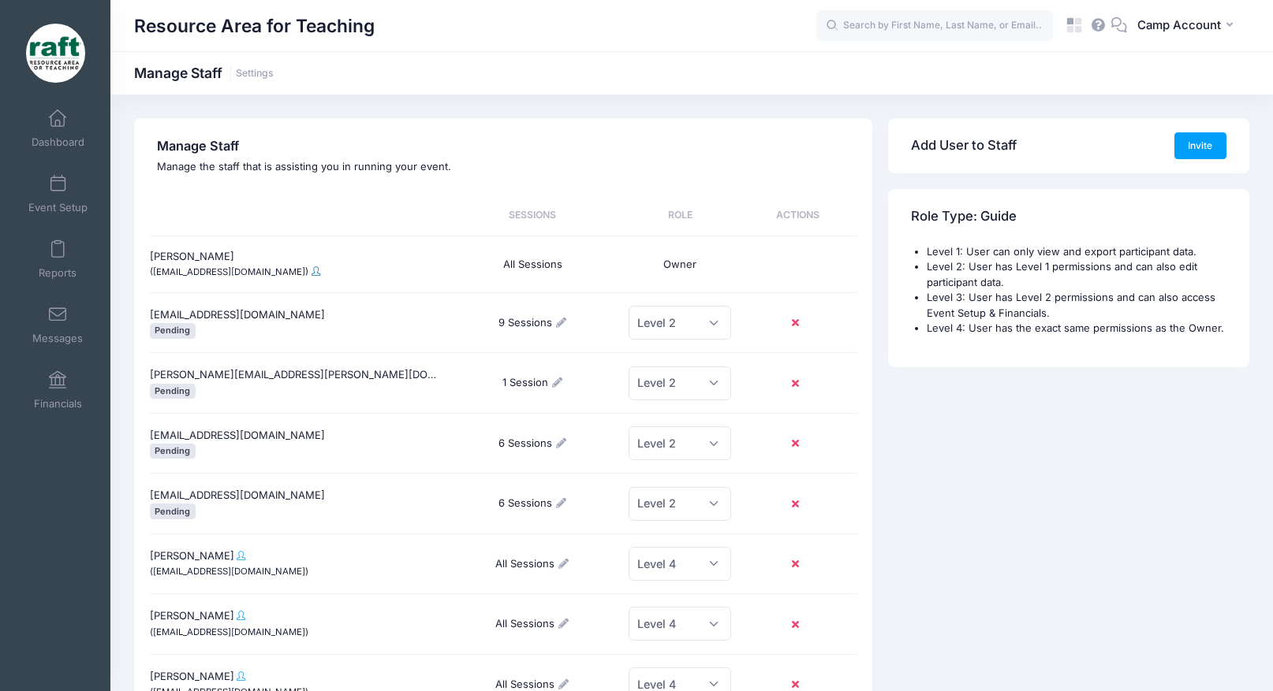
click at [311, 275] on span at bounding box center [315, 271] width 9 height 9
